Goal: Task Accomplishment & Management: Manage account settings

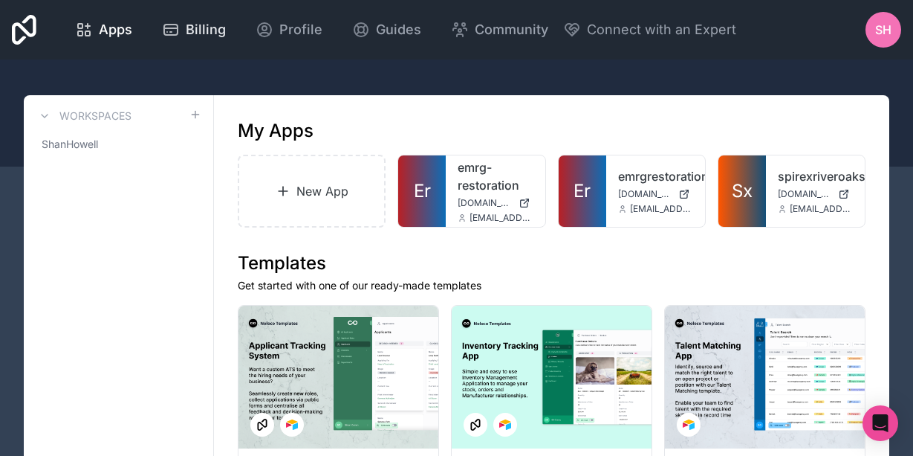
click at [226, 36] on span "Billing" at bounding box center [206, 29] width 40 height 21
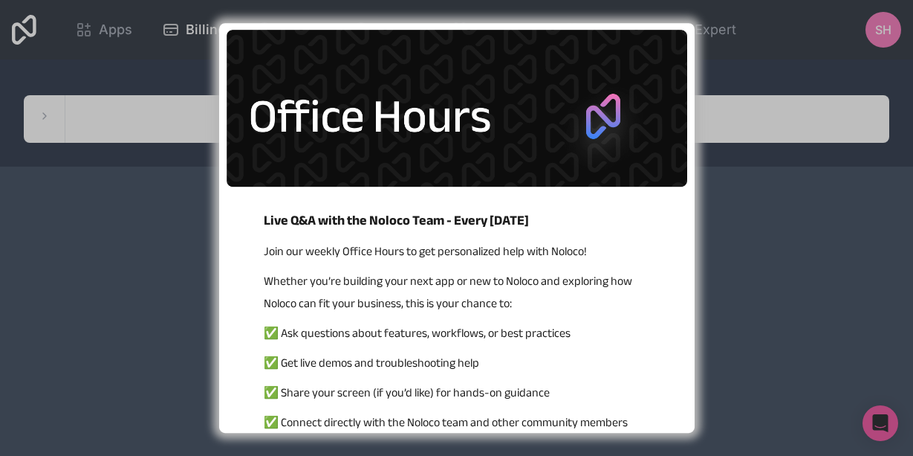
click at [722, 73] on div "Live Q&A with the Noloco Team - Every [DATE] Join our weekly Office Hours to ge…" at bounding box center [456, 228] width 913 height 456
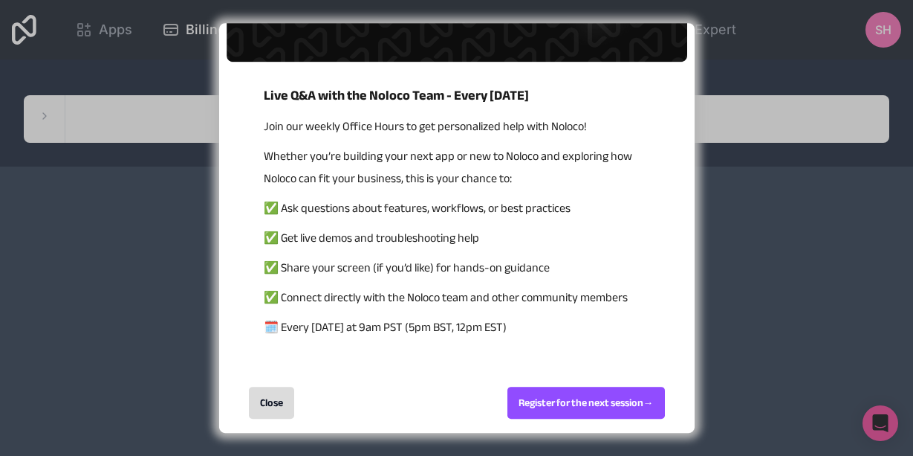
scroll to position [124, 0]
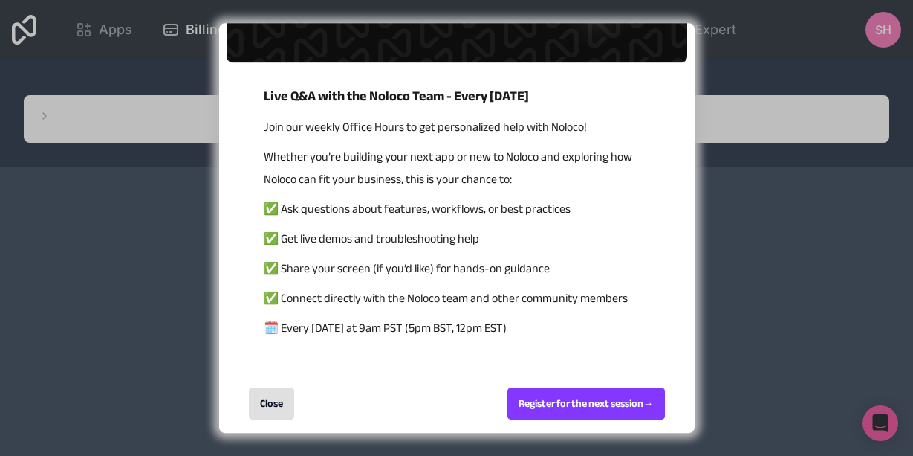
click at [292, 404] on div "Close" at bounding box center [271, 403] width 45 height 32
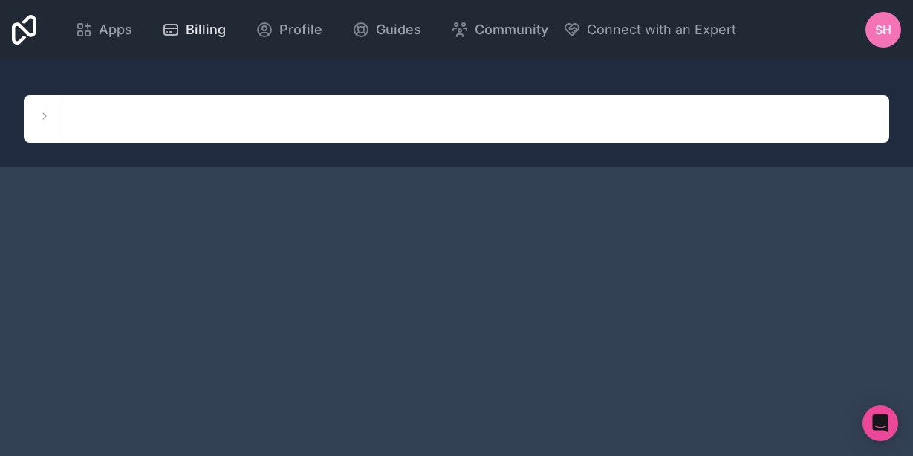
click at [226, 25] on span "Billing" at bounding box center [206, 29] width 40 height 21
click at [877, 35] on span "SH" at bounding box center [883, 30] width 16 height 18
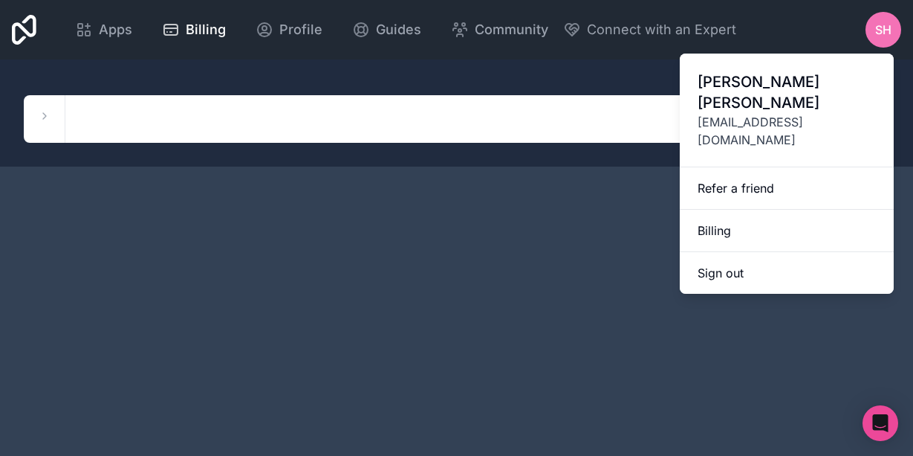
click at [721, 210] on link "Billing" at bounding box center [787, 231] width 214 height 42
